Goal: Task Accomplishment & Management: Use online tool/utility

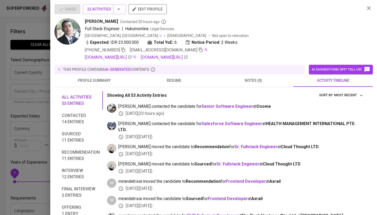
scroll to position [884, 0]
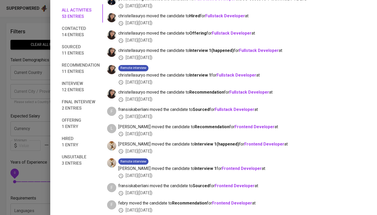
click at [3, 92] on div at bounding box center [188, 107] width 377 height 215
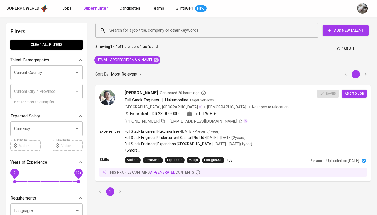
click at [68, 8] on span "Jobs" at bounding box center [66, 8] width 9 height 5
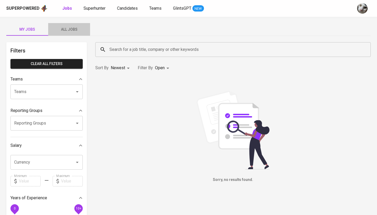
click at [75, 24] on button "All Jobs" at bounding box center [69, 29] width 42 height 13
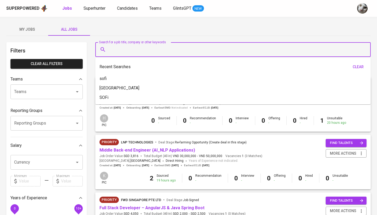
click at [169, 53] on input "Search for a job title, company or other keywords" at bounding box center [234, 49] width 252 height 10
type input "n"
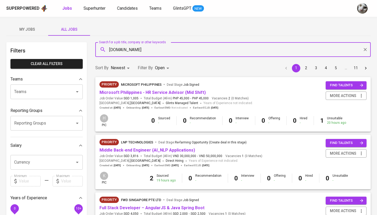
type input "[DOMAIN_NAME]"
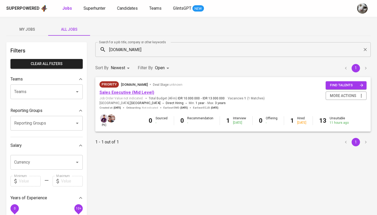
click at [137, 93] on link "Sales Executive (Mid Level)" at bounding box center [126, 92] width 55 height 5
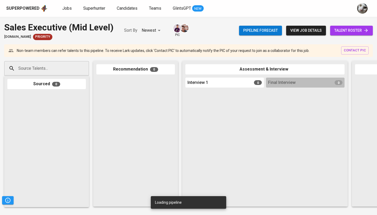
click at [344, 31] on span "talent roster" at bounding box center [351, 30] width 34 height 7
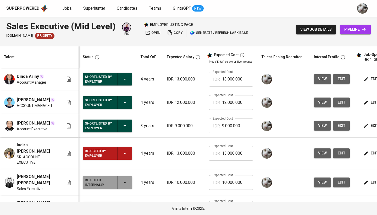
scroll to position [26, 0]
